Goal: Task Accomplishment & Management: Use online tool/utility

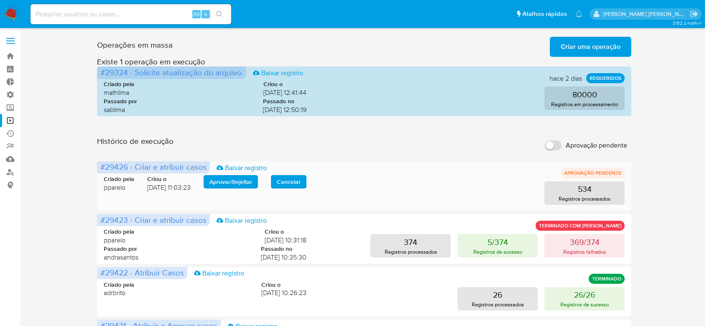
click at [244, 180] on span "Aprovar / Rejeitar" at bounding box center [230, 182] width 43 height 12
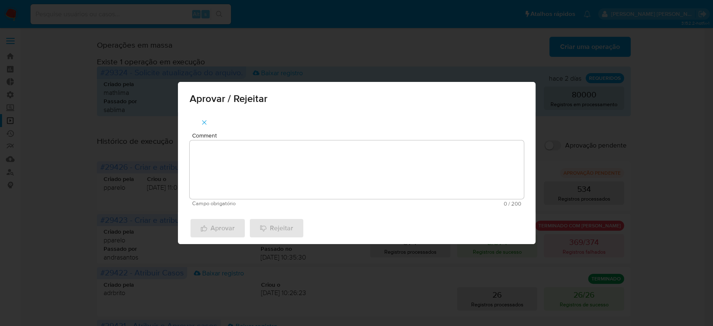
click at [244, 180] on textarea "Comment" at bounding box center [357, 169] width 334 height 59
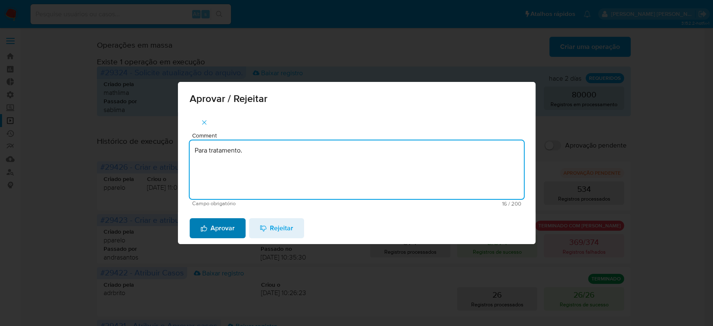
type textarea "Para tratamento."
click at [202, 233] on span "Aprovar" at bounding box center [218, 228] width 34 height 18
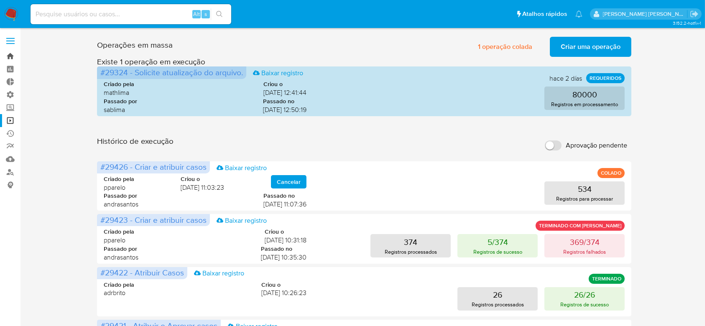
click at [8, 56] on link "Bandeja" at bounding box center [49, 56] width 99 height 13
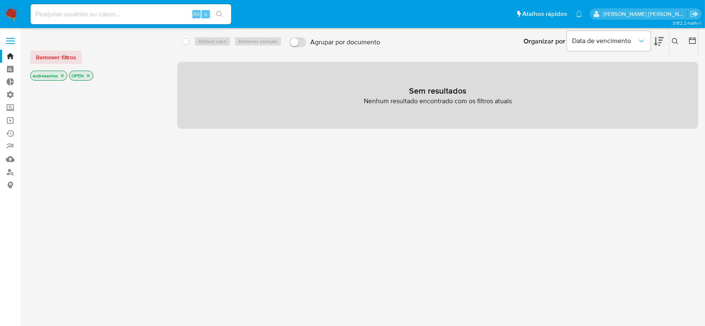
click at [62, 76] on icon "close-filter" at bounding box center [62, 75] width 5 height 5
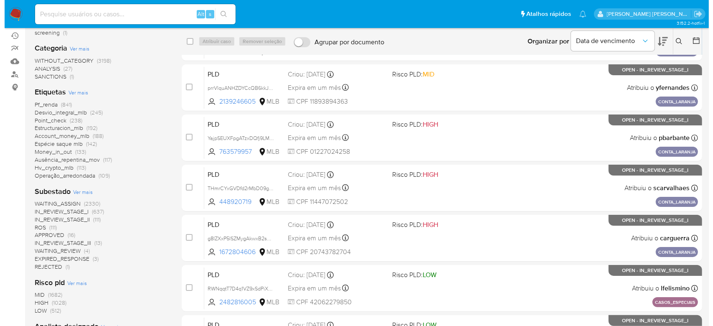
scroll to position [111, 0]
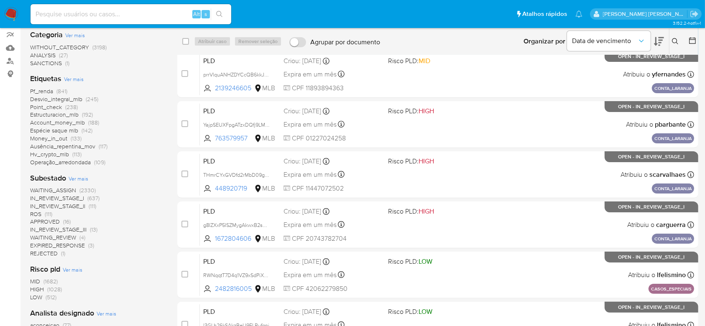
click at [82, 179] on span "Ver mais" at bounding box center [79, 179] width 20 height 8
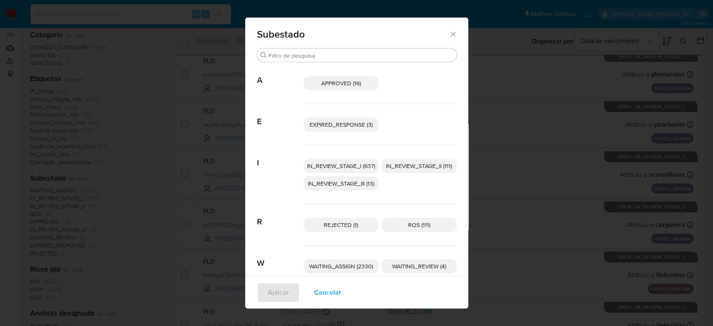
click at [351, 165] on span "IN_REVIEW_STAGE_I (637)" at bounding box center [341, 166] width 68 height 8
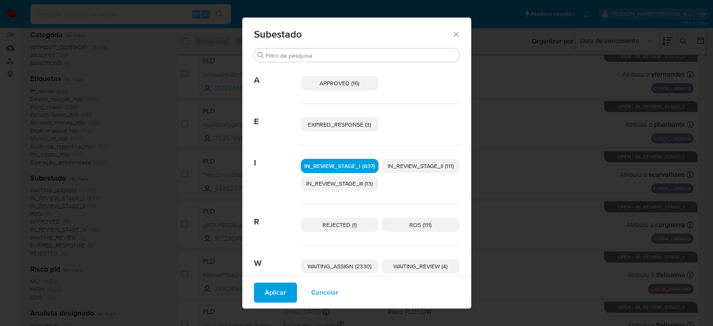
click at [409, 168] on span "IN_REVIEW_STAGE_II (111)" at bounding box center [421, 166] width 66 height 8
click at [275, 293] on span "Aplicar" at bounding box center [275, 292] width 21 height 18
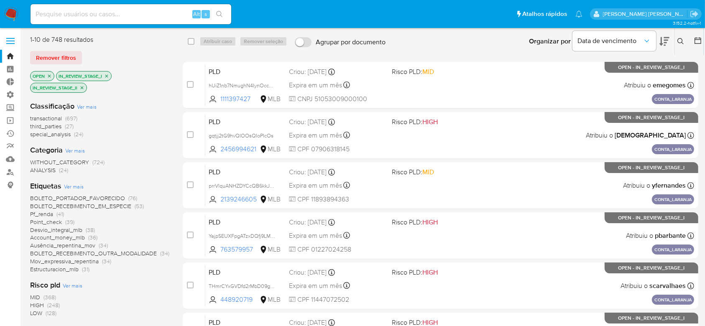
click at [696, 41] on icon at bounding box center [697, 40] width 8 height 8
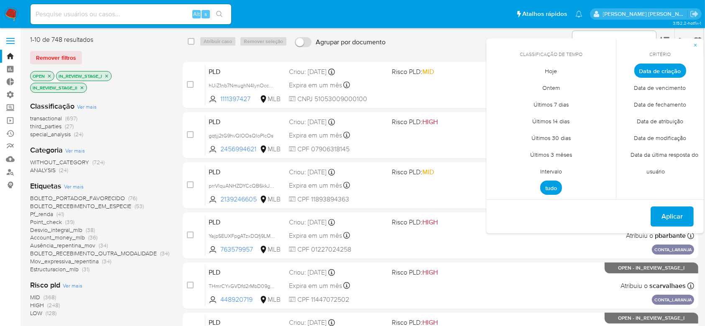
click at [562, 176] on span "Intervalo" at bounding box center [550, 171] width 39 height 17
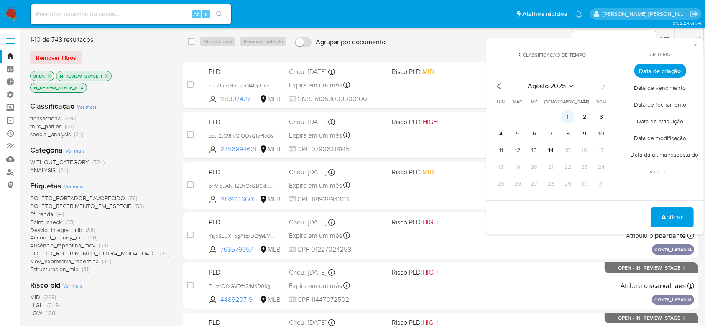
click at [570, 117] on button "1" at bounding box center [567, 116] width 13 height 13
click at [572, 116] on button "1" at bounding box center [567, 116] width 13 height 13
click at [498, 89] on icon "Mes anterior" at bounding box center [498, 86] width 3 height 6
click at [515, 118] on button "1" at bounding box center [517, 116] width 13 height 13
click at [599, 90] on icon "Mes siguiente" at bounding box center [603, 86] width 10 height 10
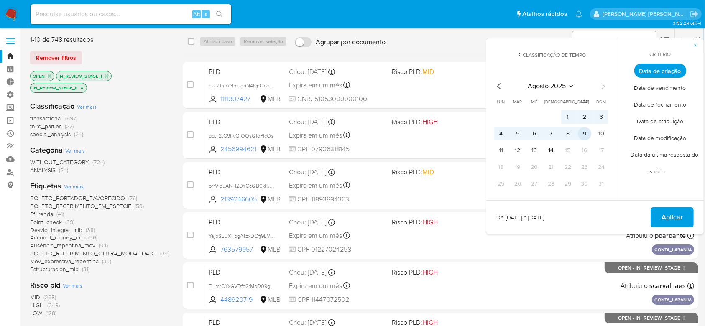
click at [583, 135] on button "9" at bounding box center [584, 133] width 13 height 13
click at [658, 218] on button "Aplicar" at bounding box center [671, 217] width 43 height 20
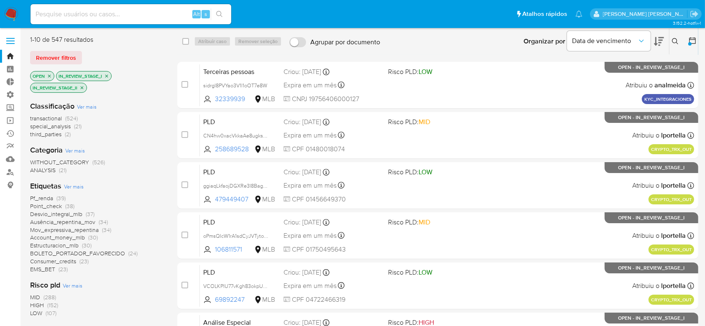
click at [76, 186] on span "Ver mais" at bounding box center [74, 187] width 20 height 8
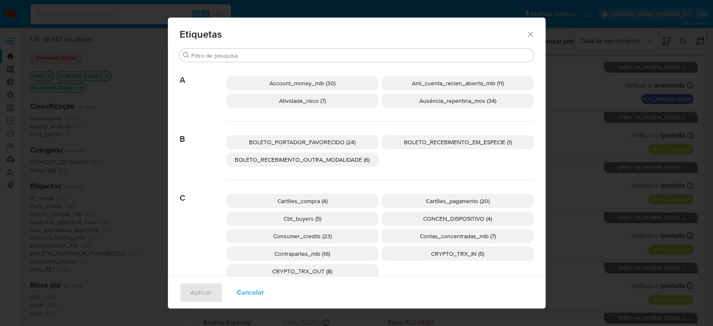
click at [528, 35] on icon "Fechar" at bounding box center [530, 34] width 5 height 5
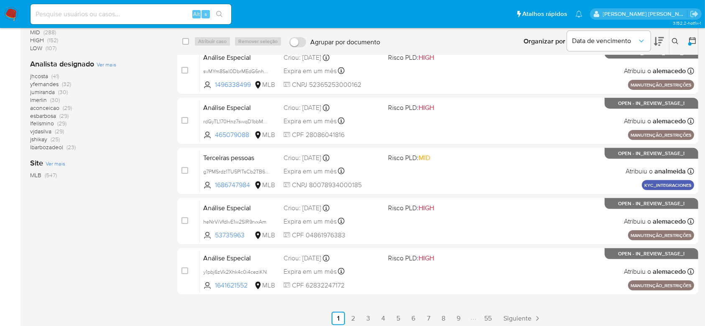
scroll to position [269, 0]
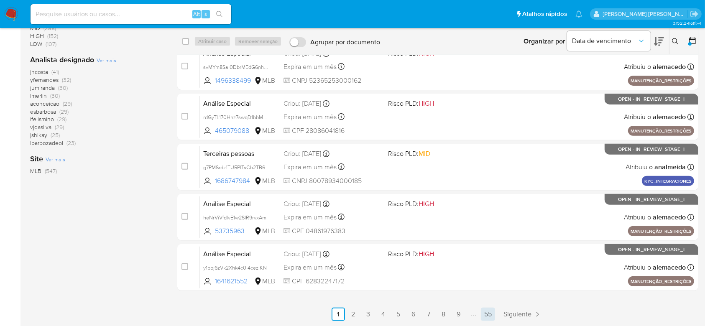
click at [487, 312] on link "55" at bounding box center [488, 314] width 14 height 13
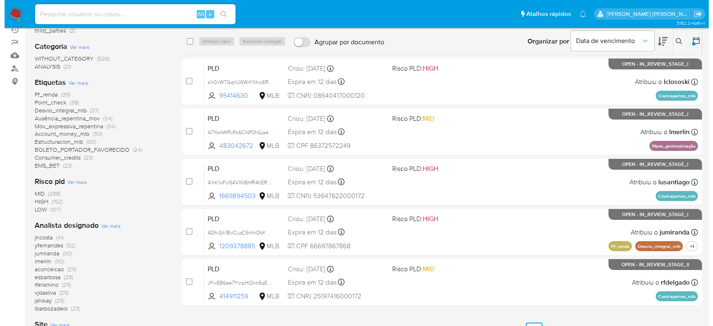
scroll to position [163, 0]
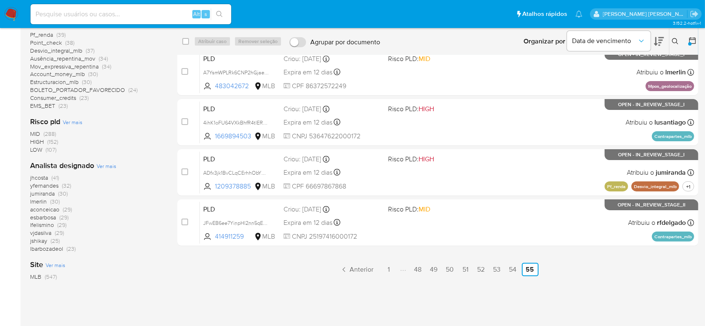
click at [107, 169] on span "Ver mais" at bounding box center [107, 166] width 20 height 8
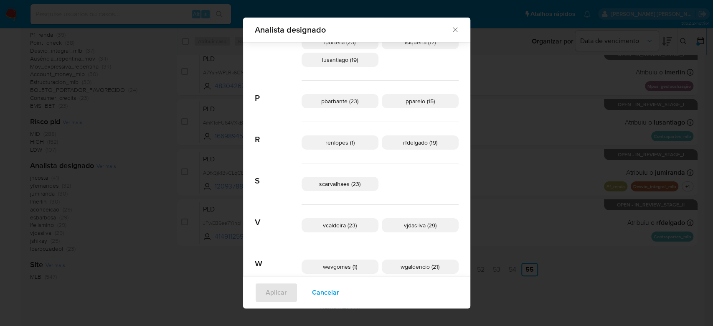
scroll to position [328, 0]
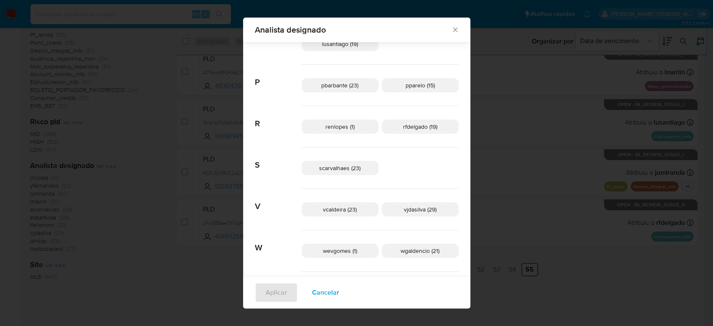
click at [122, 278] on div "Analista designado Buscar A aconceicao (29) alemacedo (5) analmeida (2) D dtole…" at bounding box center [356, 163] width 713 height 326
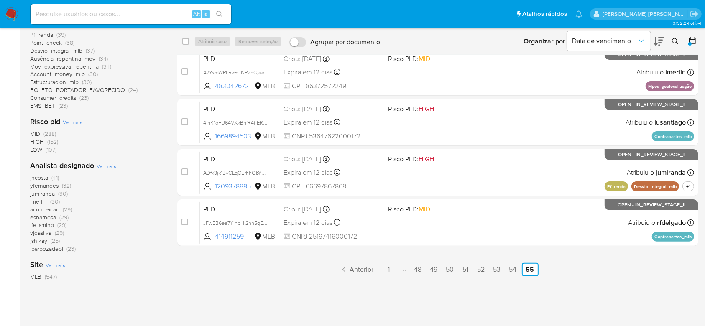
click at [107, 166] on span "Ver mais" at bounding box center [107, 166] width 20 height 8
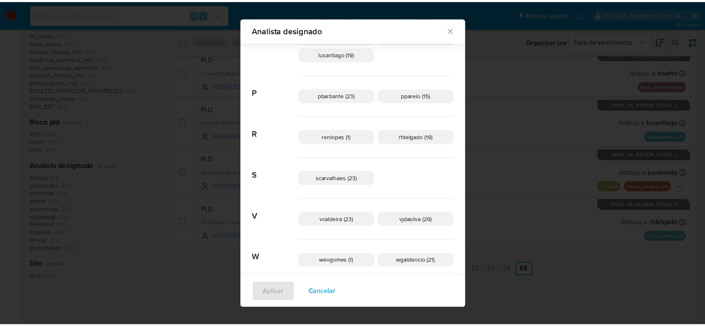
scroll to position [328, 0]
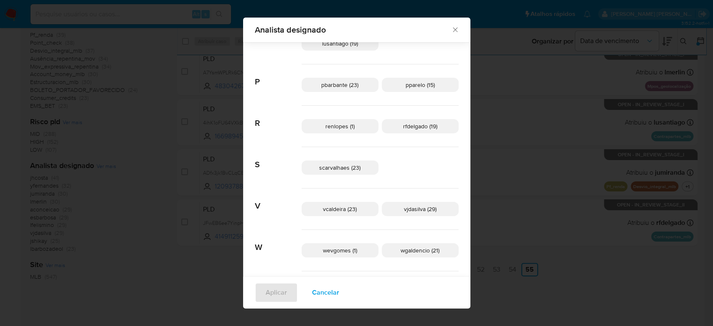
click at [135, 282] on div "Analista designado Buscar A aconceicao (29) alemacedo (5) analmeida (2) D dtole…" at bounding box center [356, 163] width 713 height 326
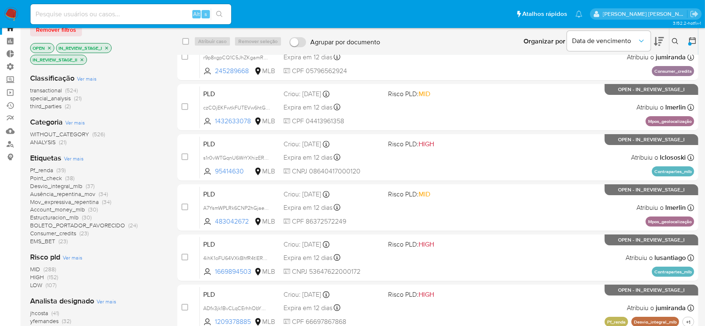
scroll to position [0, 0]
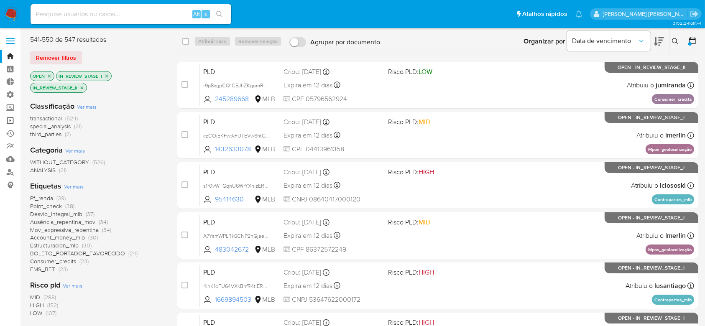
click at [9, 125] on link "Operações em massa" at bounding box center [49, 120] width 99 height 13
